Goal: Find specific page/section: Find specific page/section

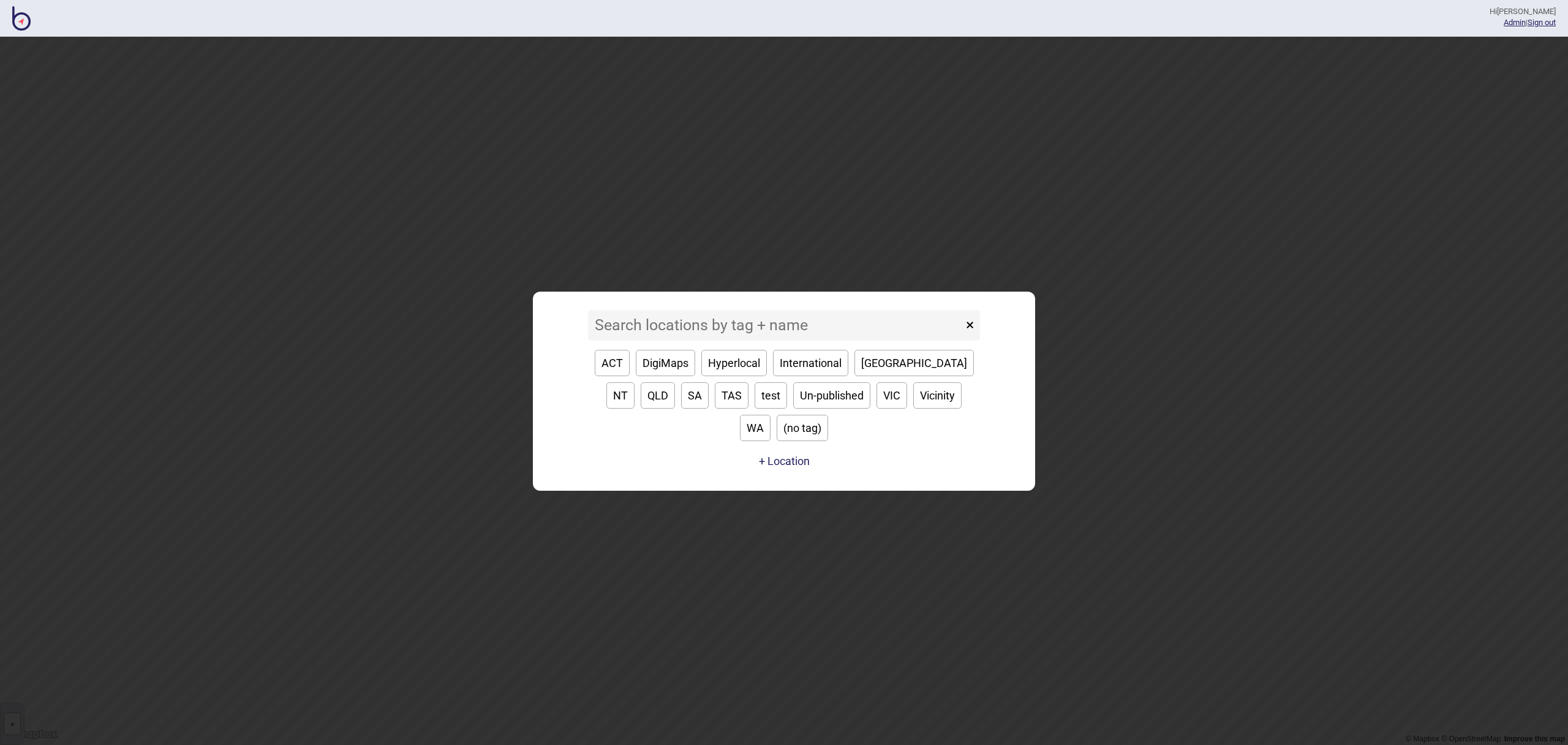
click at [777, 341] on input at bounding box center [775, 325] width 375 height 31
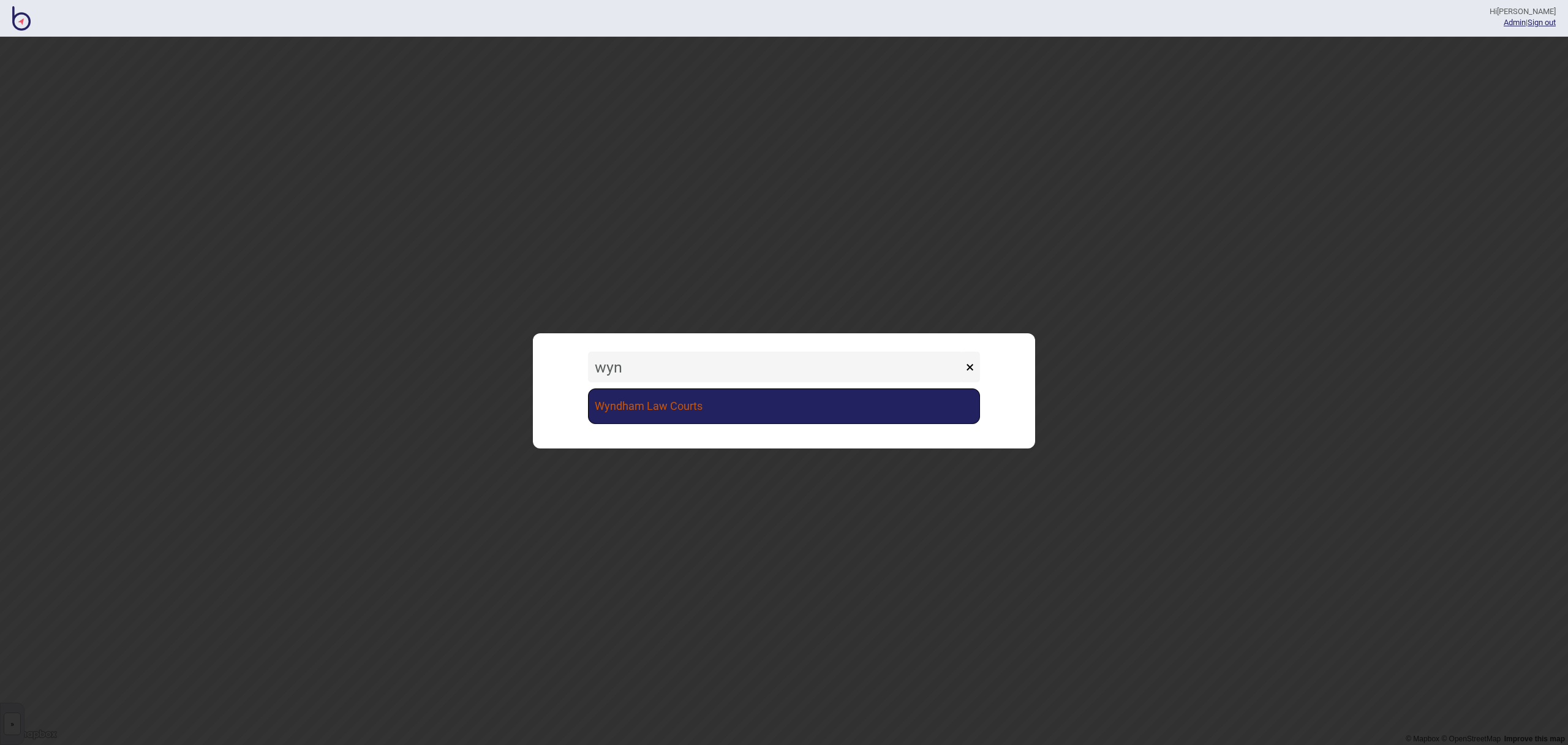
type input "wyn"
click at [723, 399] on link "Wyndham Law Courts" at bounding box center [784, 406] width 392 height 35
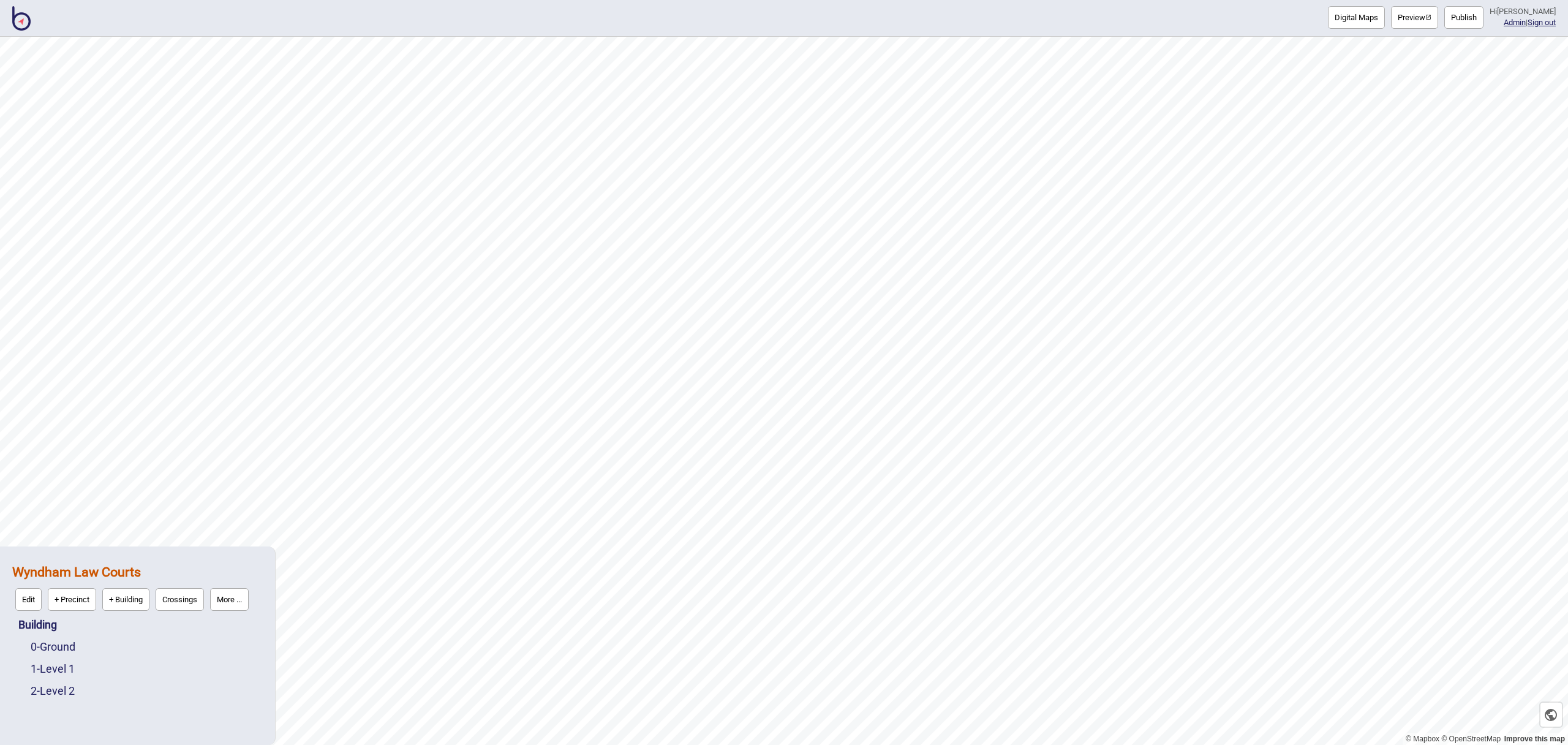
click at [1368, 13] on button "Digital Maps" at bounding box center [1356, 18] width 57 height 23
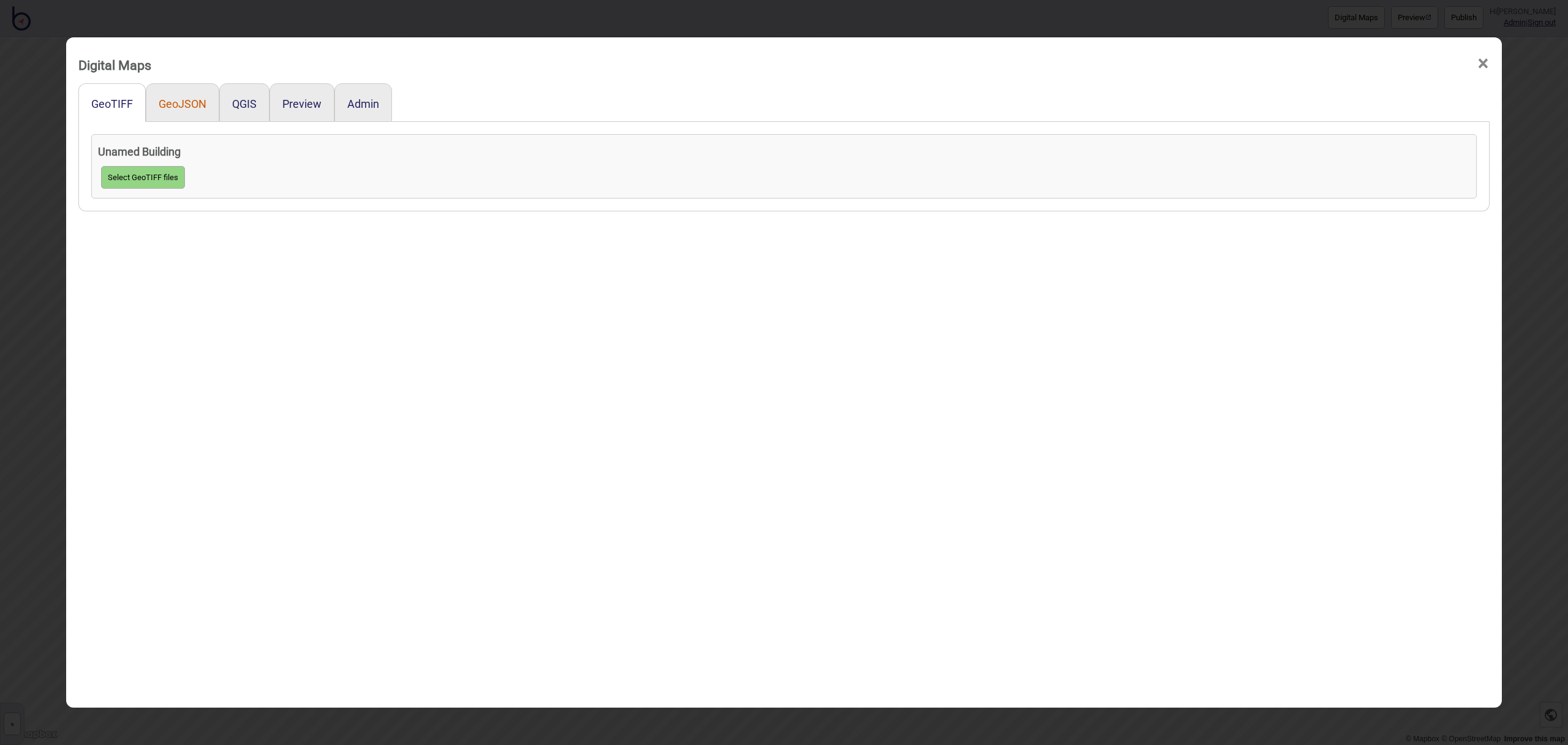
click at [194, 105] on button "GeoJSON" at bounding box center [183, 104] width 48 height 13
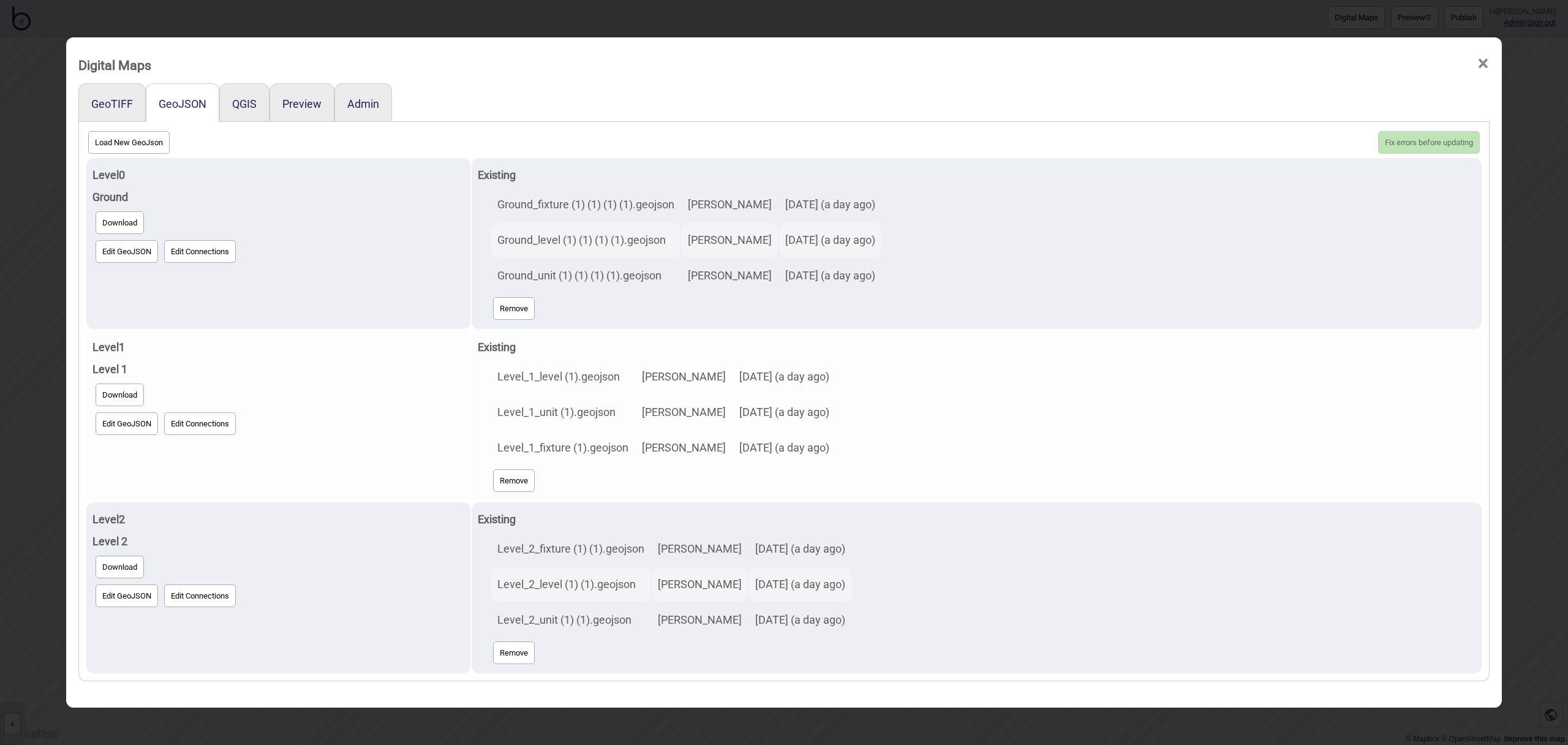
click at [148, 425] on button "Edit GeoJSON" at bounding box center [127, 424] width 62 height 23
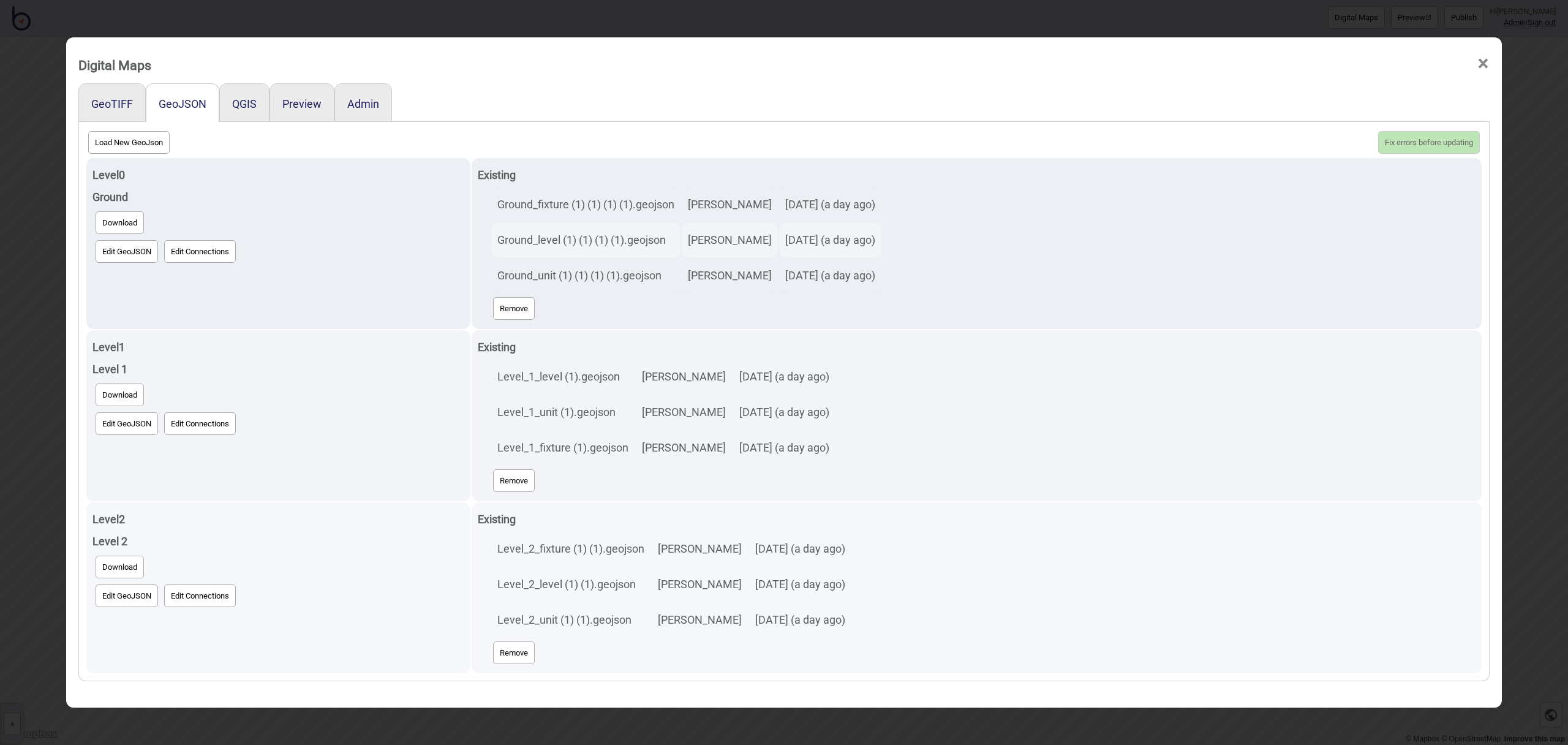
click at [121, 600] on button "Edit GeoJSON" at bounding box center [127, 596] width 62 height 23
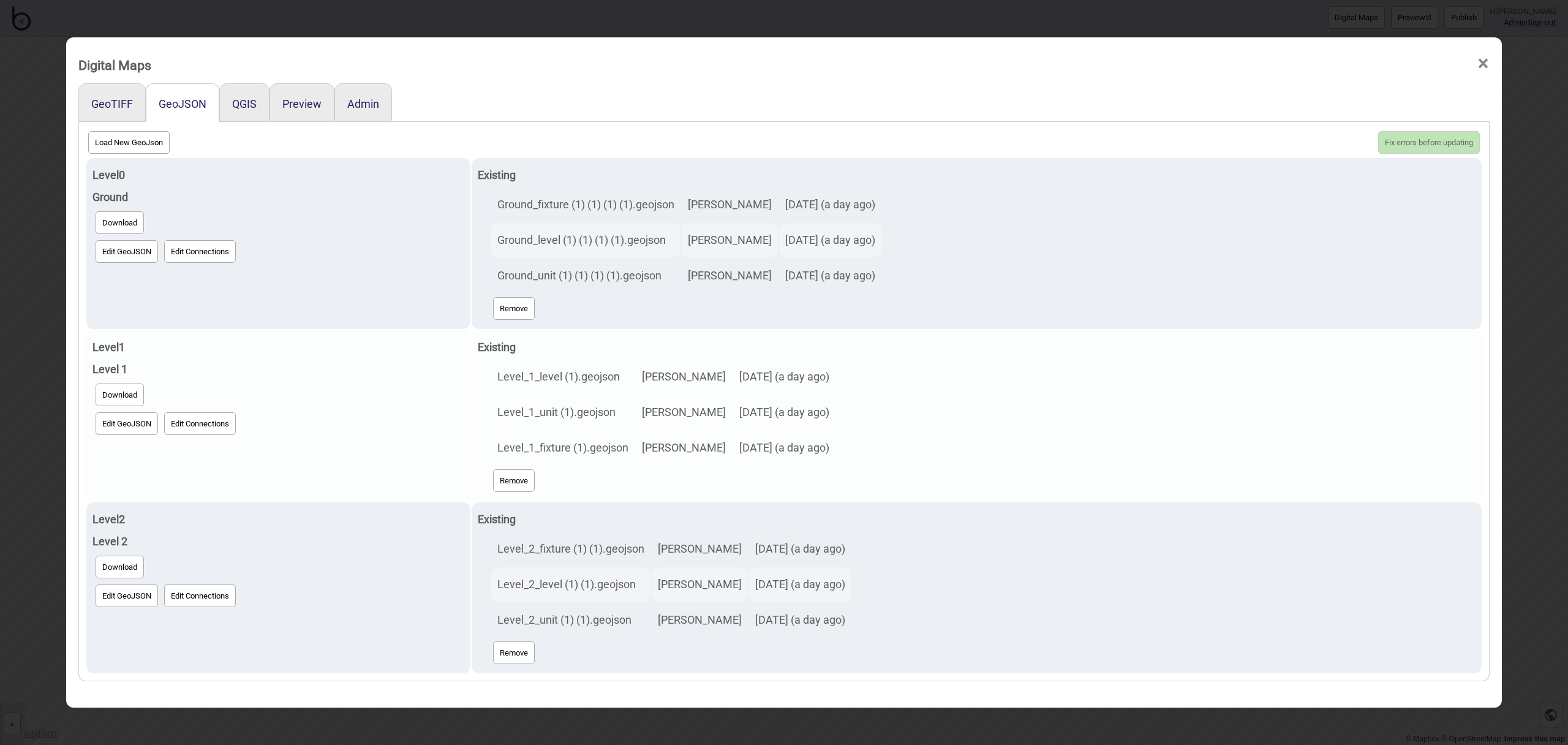
click at [131, 426] on button "Edit GeoJSON" at bounding box center [127, 424] width 62 height 23
click at [117, 430] on button "Edit GeoJSON" at bounding box center [127, 424] width 62 height 23
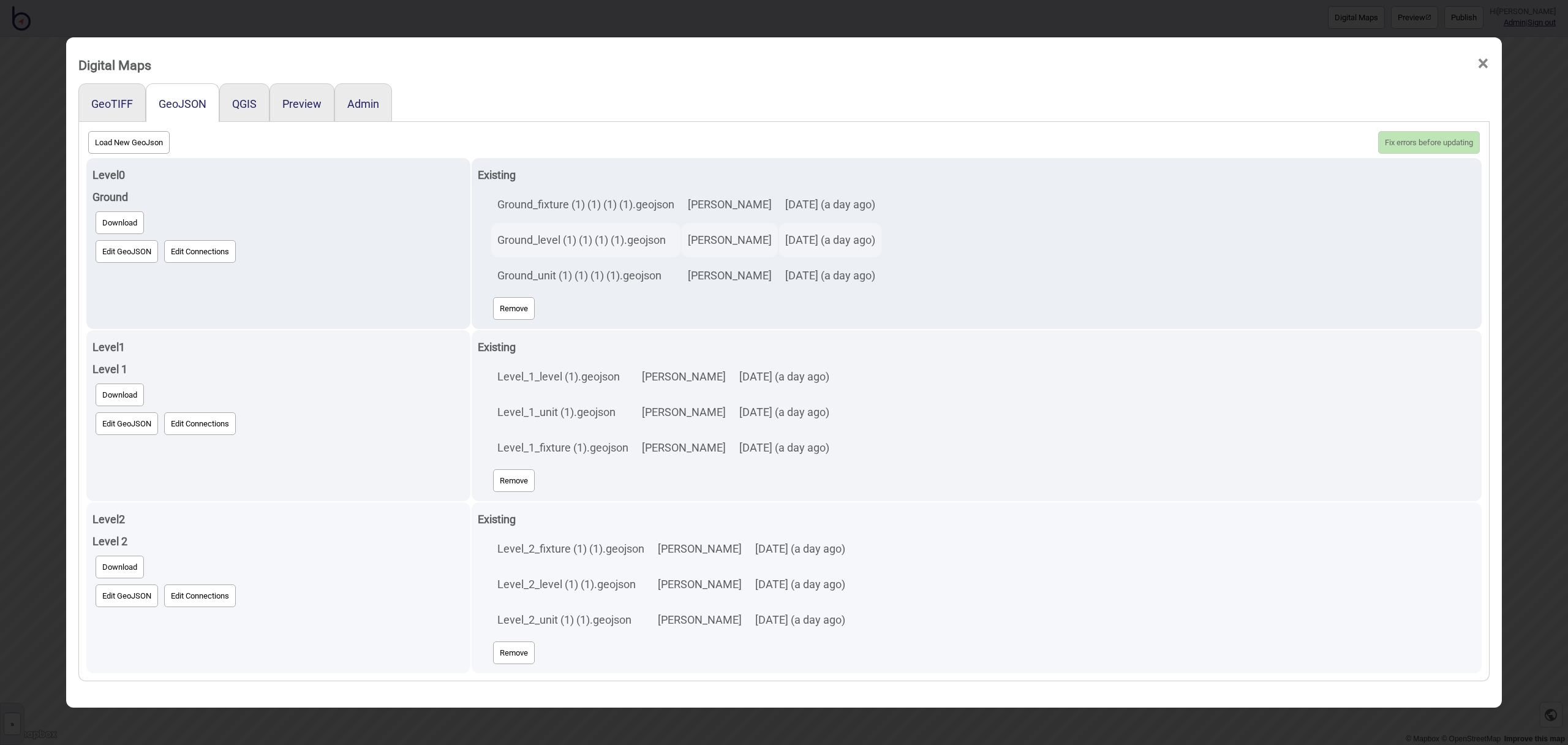
click at [118, 594] on button "Edit GeoJSON" at bounding box center [127, 596] width 62 height 23
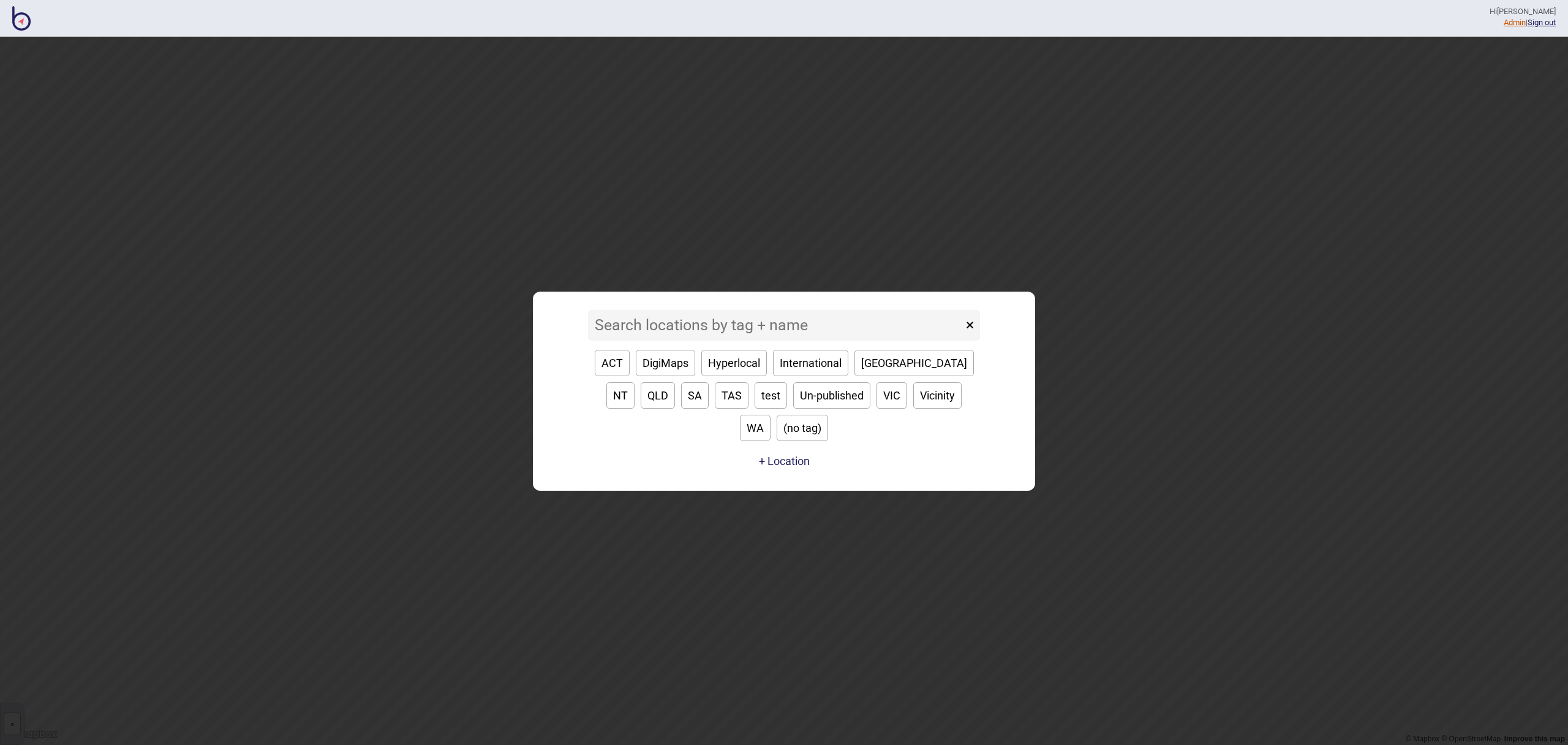
click at [1509, 24] on link "Admin" at bounding box center [1514, 22] width 22 height 9
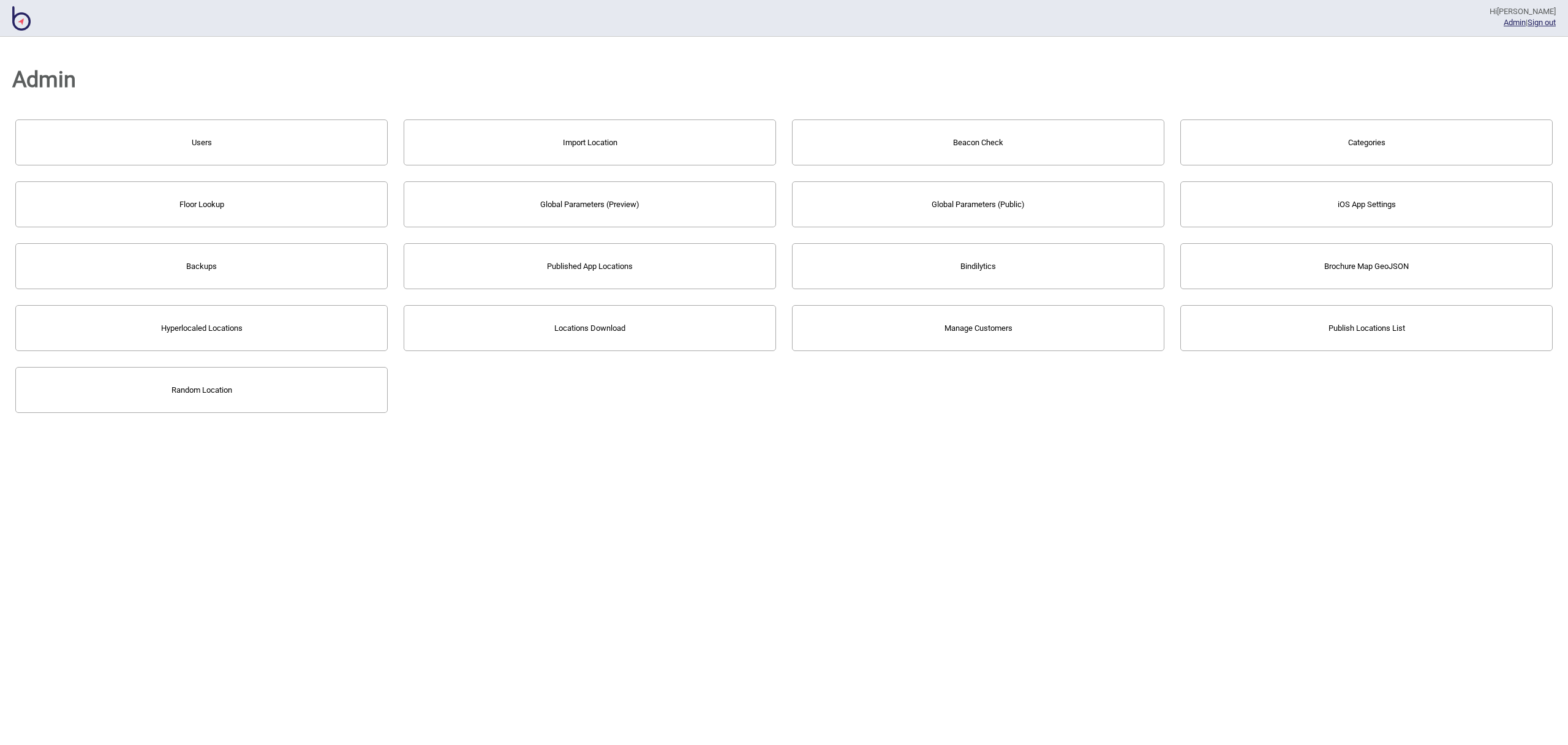
click at [910, 246] on button "Bindilytics" at bounding box center [978, 266] width 372 height 46
